Goal: Transaction & Acquisition: Purchase product/service

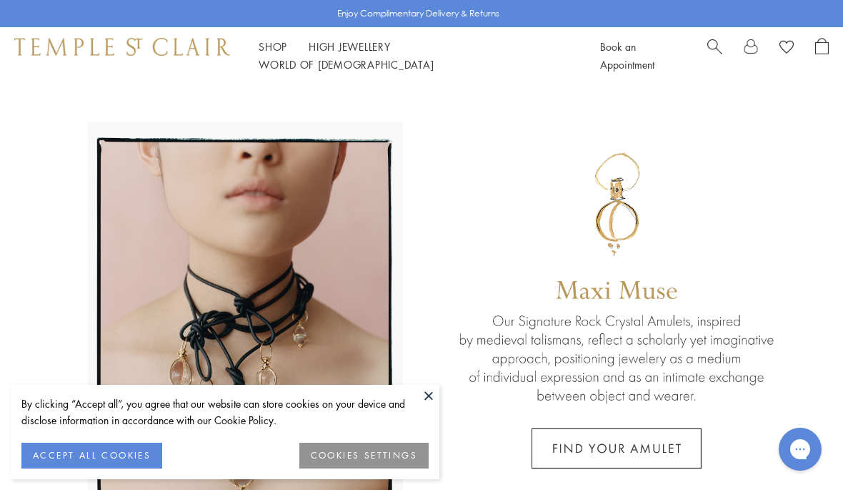
click at [440, 397] on link at bounding box center [421, 316] width 843 height 465
click at [430, 397] on button at bounding box center [428, 394] width 21 height 21
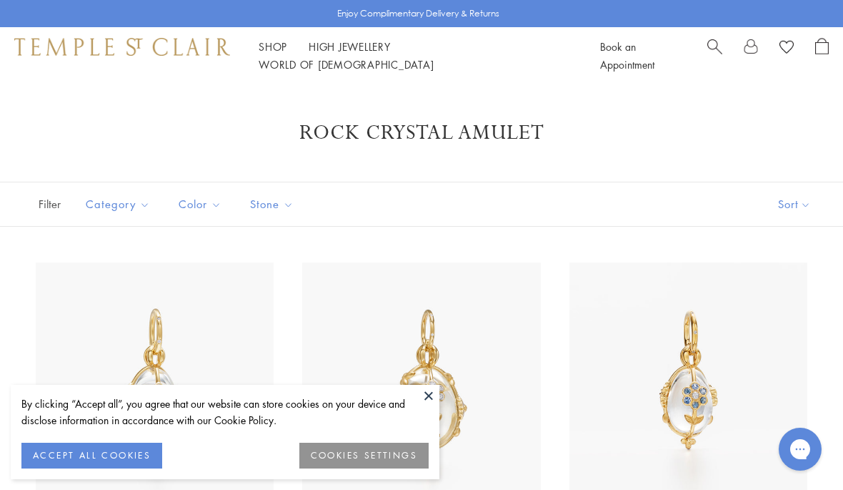
click at [50, 452] on button "ACCEPT ALL COOKIES" at bounding box center [91, 455] width 141 height 26
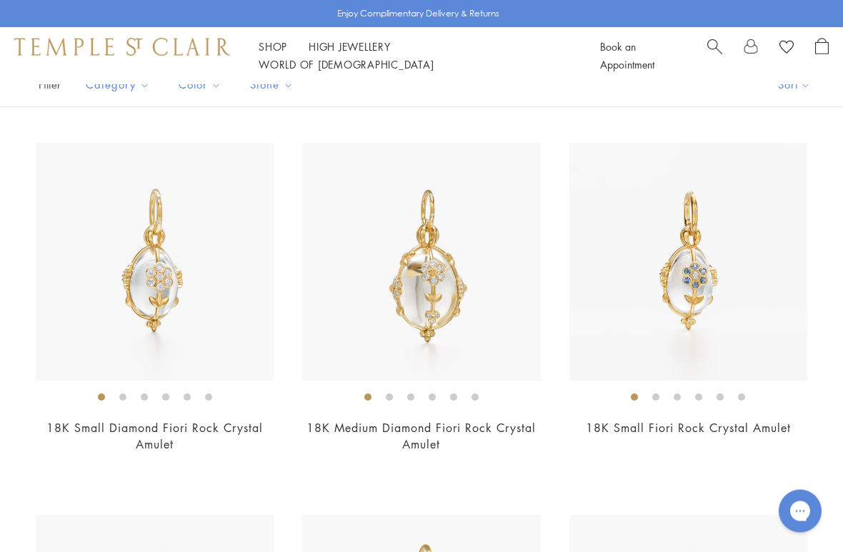
scroll to position [119, 0]
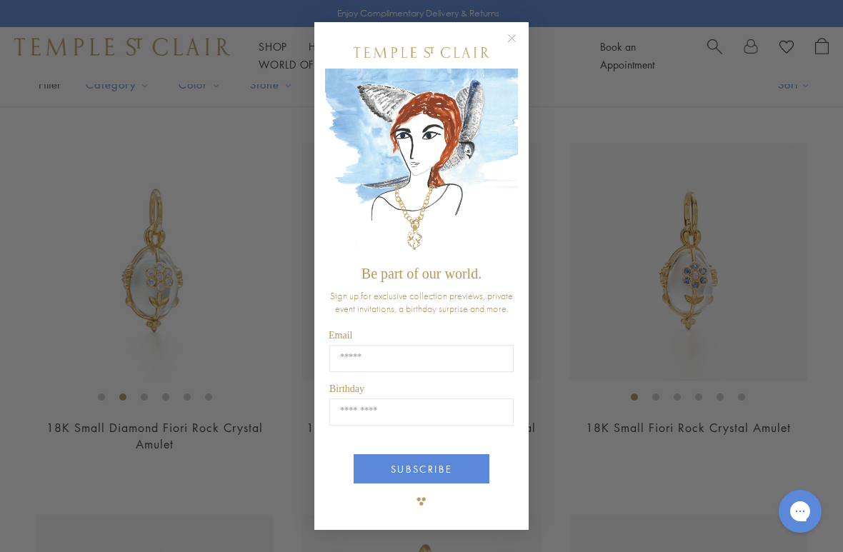
click at [513, 45] on circle "Close dialog" at bounding box center [512, 37] width 17 height 17
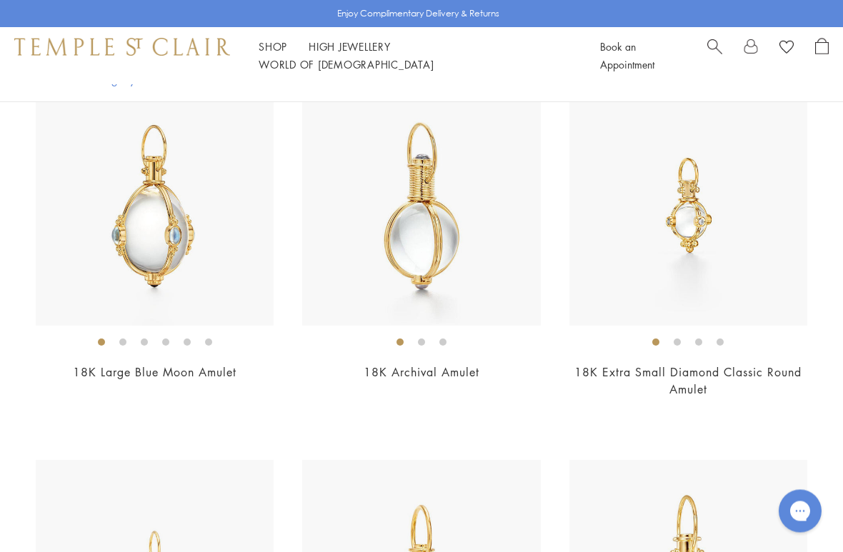
scroll to position [903, 0]
click at [464, 223] on img at bounding box center [421, 206] width 238 height 238
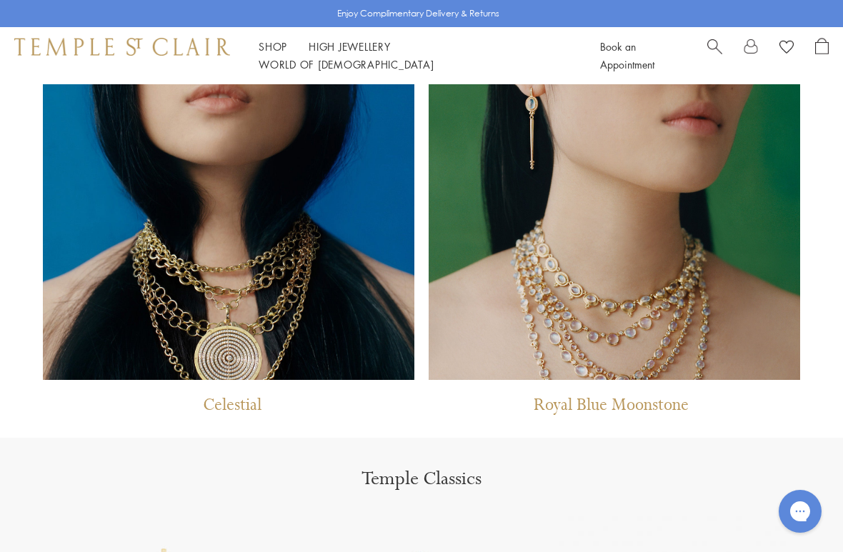
scroll to position [1065, 0]
click at [672, 400] on p "Royal Blue Moonstone" at bounding box center [611, 409] width 155 height 29
click at [675, 335] on img at bounding box center [615, 147] width 372 height 468
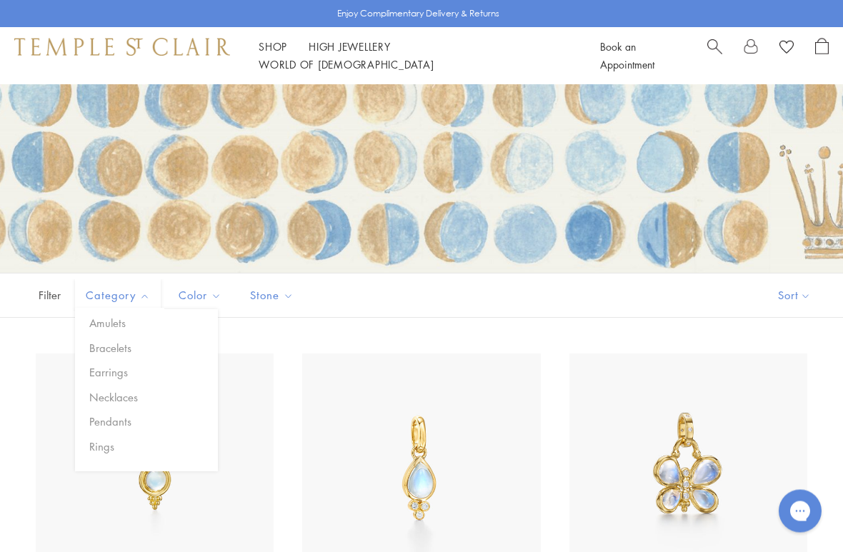
click at [139, 397] on button "Necklaces" at bounding box center [152, 398] width 132 height 16
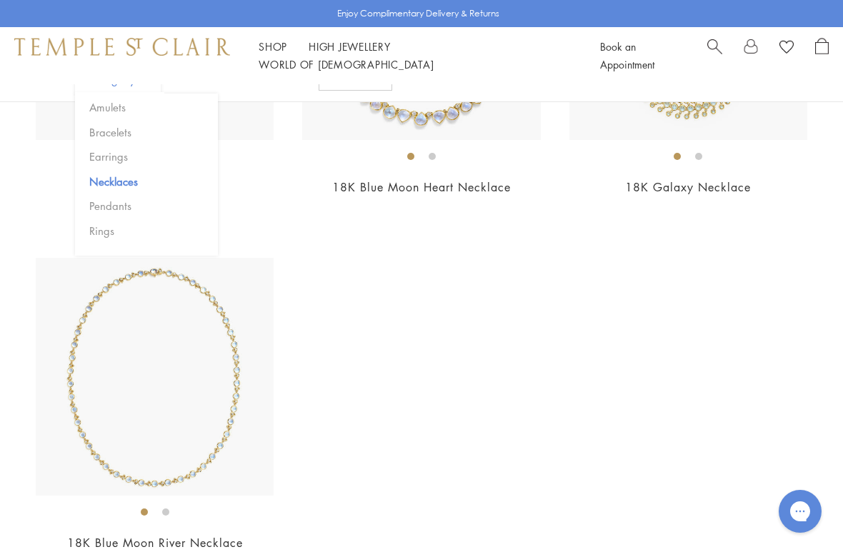
scroll to position [1630, 0]
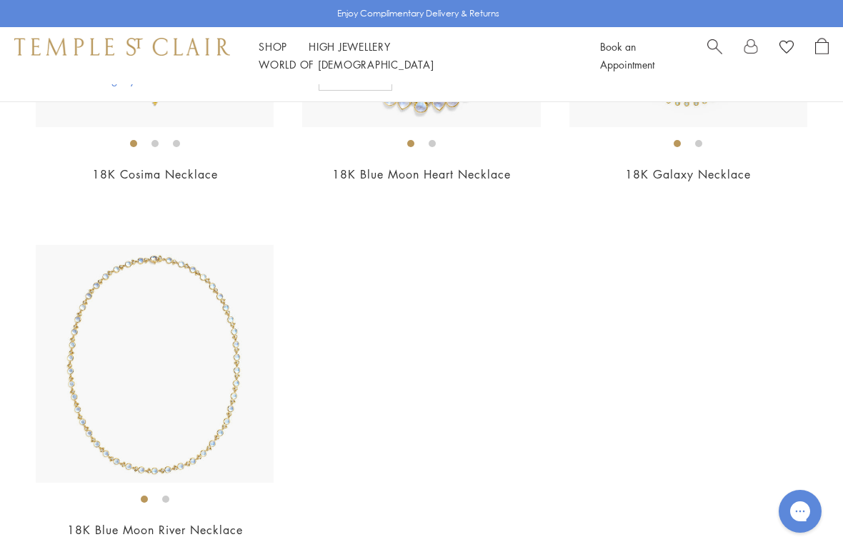
click at [98, 404] on img at bounding box center [155, 364] width 238 height 238
